Goal: Task Accomplishment & Management: Manage account settings

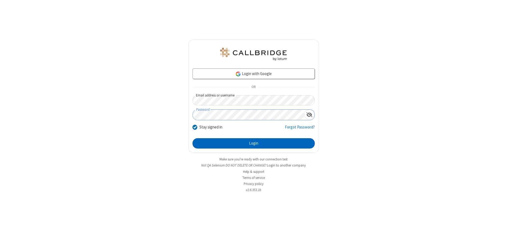
click at [253, 143] on button "Login" at bounding box center [253, 143] width 122 height 11
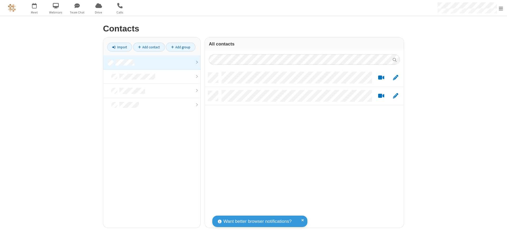
scroll to position [155, 195]
click at [152, 62] on link at bounding box center [151, 62] width 97 height 14
click at [149, 47] on link "Add contact" at bounding box center [149, 46] width 32 height 9
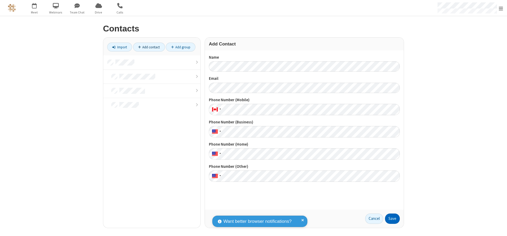
click at [392, 218] on button "Save" at bounding box center [392, 218] width 15 height 11
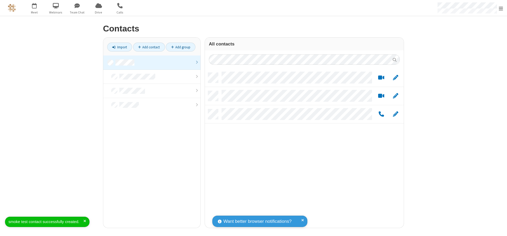
scroll to position [155, 195]
